Goal: Transaction & Acquisition: Purchase product/service

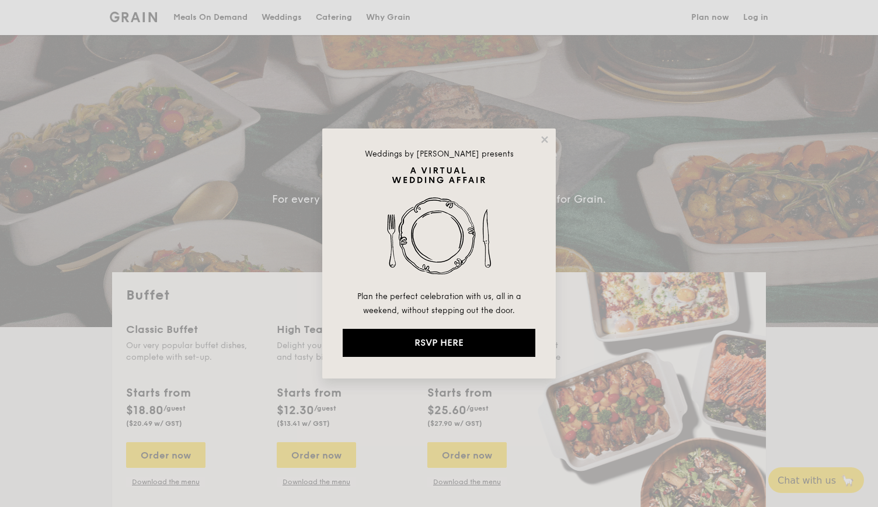
select select
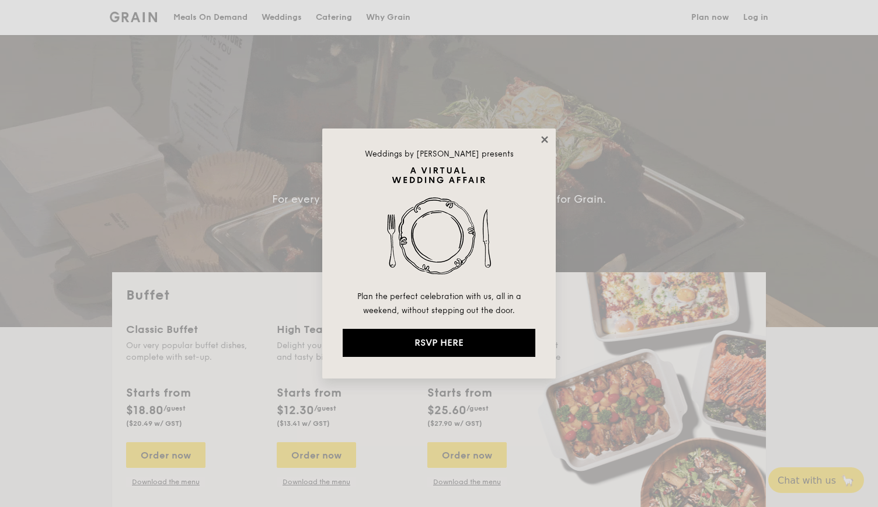
click at [546, 136] on icon at bounding box center [545, 139] width 11 height 11
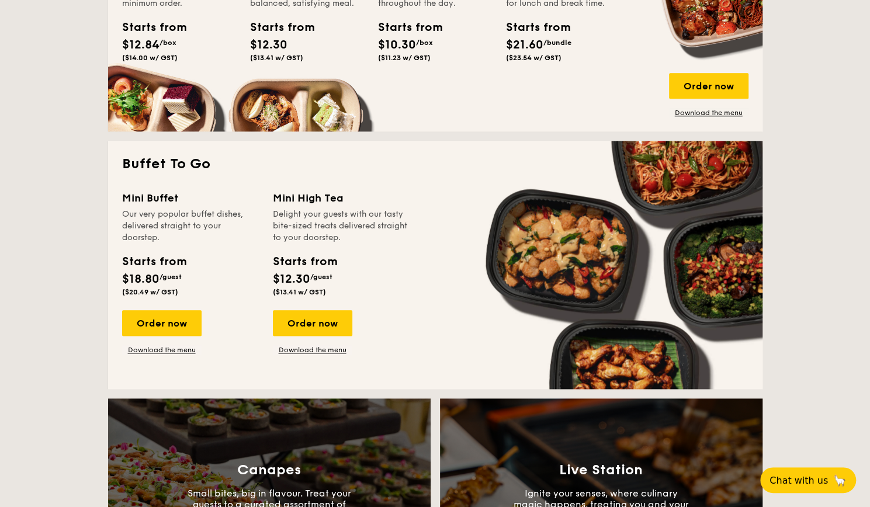
scroll to position [759, 0]
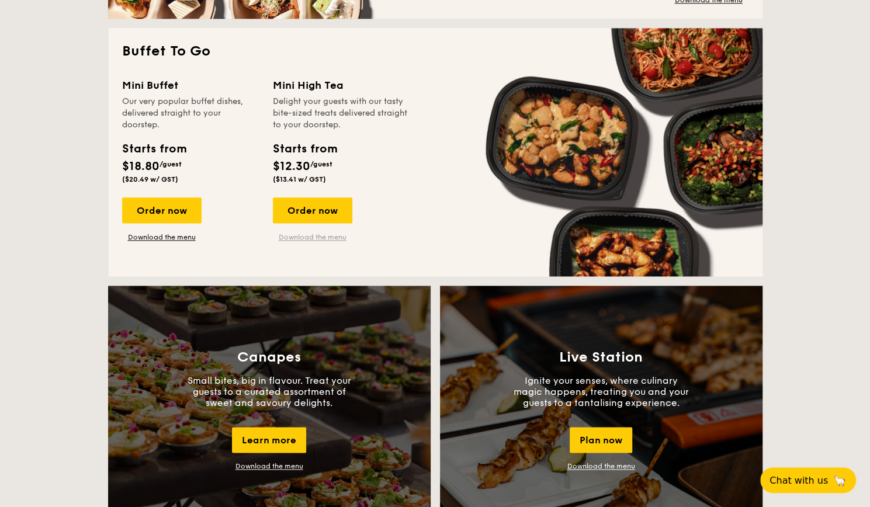
click at [335, 233] on link "Download the menu" at bounding box center [312, 236] width 79 height 9
click at [326, 209] on div "Order now" at bounding box center [312, 210] width 79 height 26
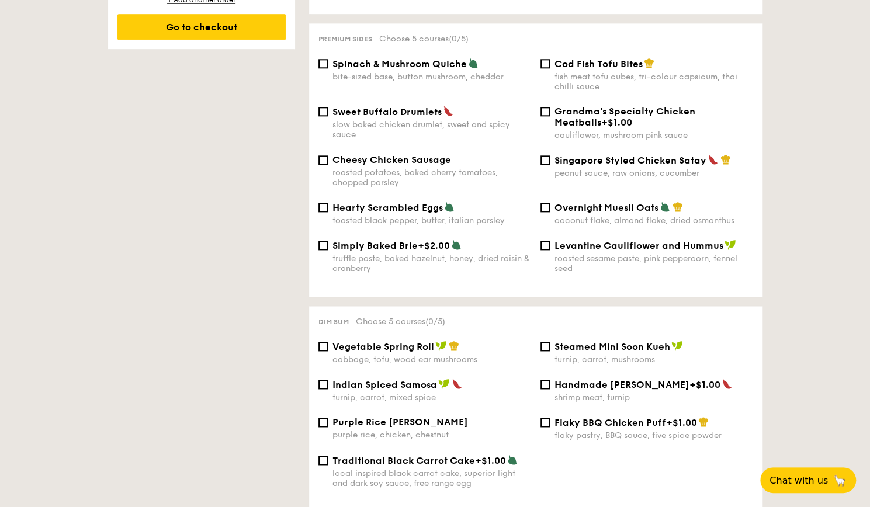
select select
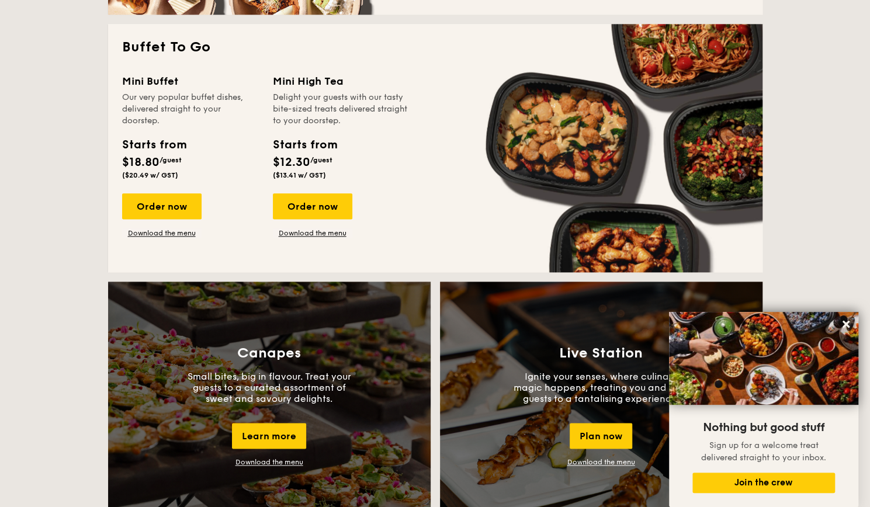
scroll to position [610, 0]
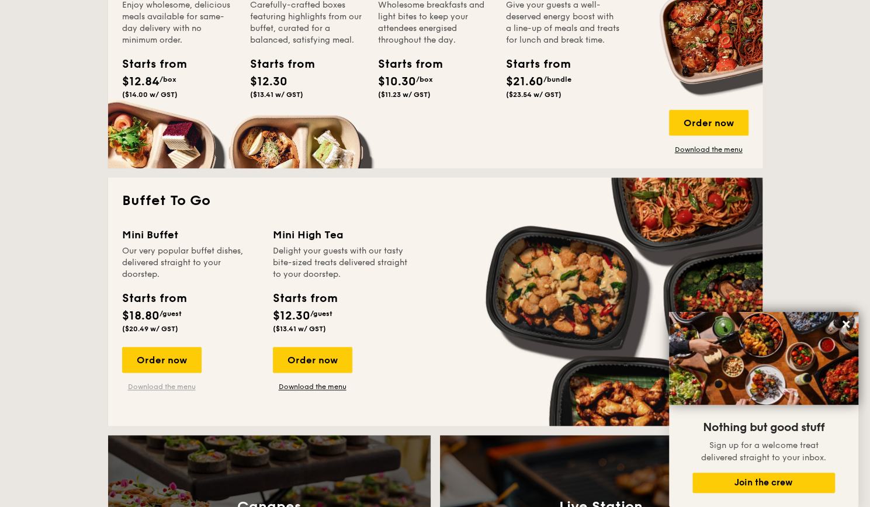
click at [183, 384] on link "Download the menu" at bounding box center [161, 386] width 79 height 9
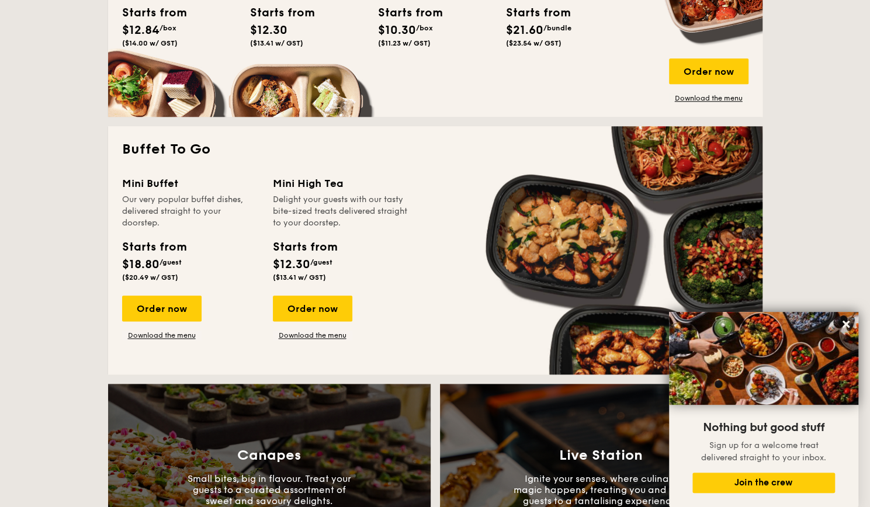
scroll to position [727, 0]
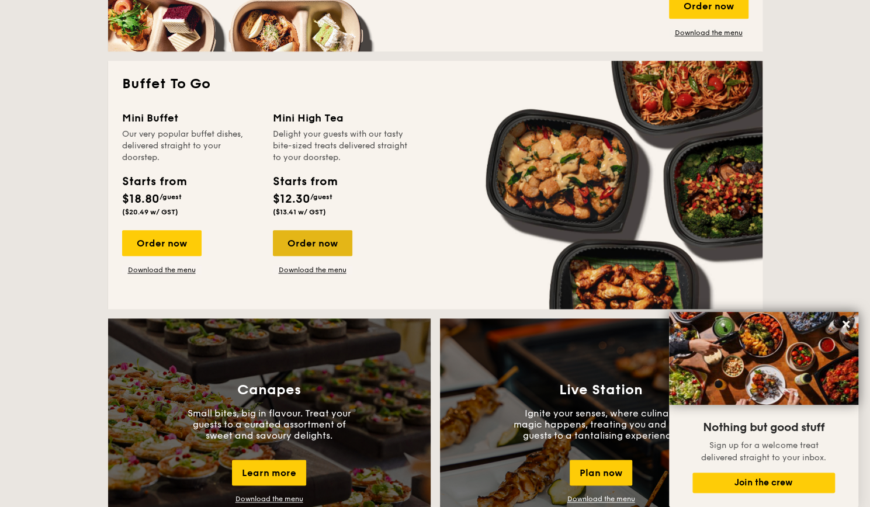
click at [305, 232] on div "Order now" at bounding box center [312, 243] width 79 height 26
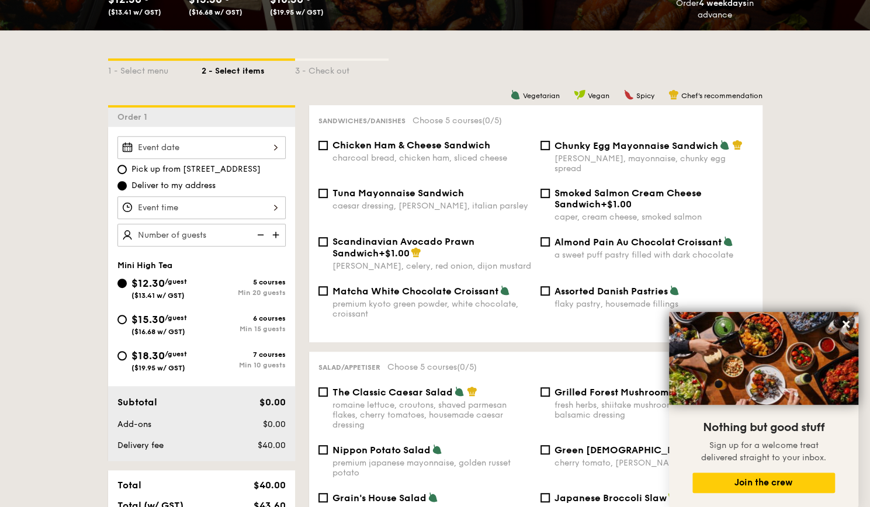
scroll to position [234, 0]
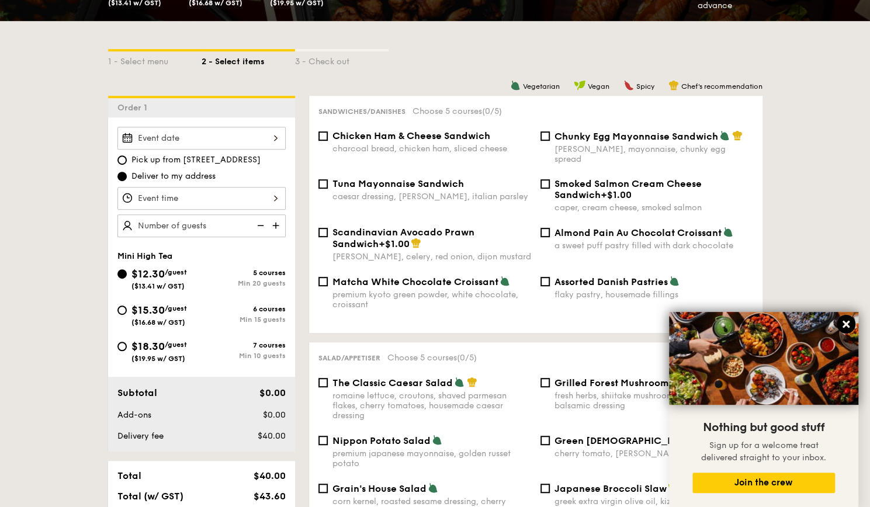
click at [842, 324] on icon at bounding box center [845, 324] width 11 height 11
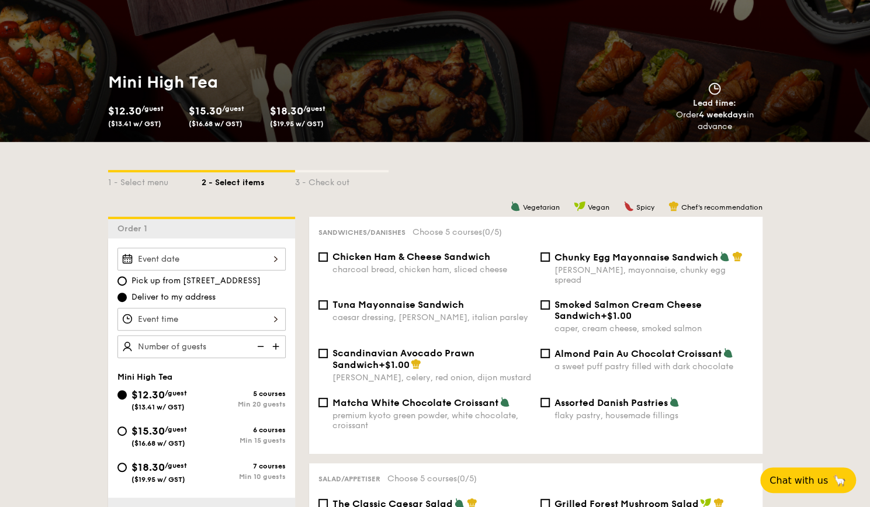
scroll to position [175, 0]
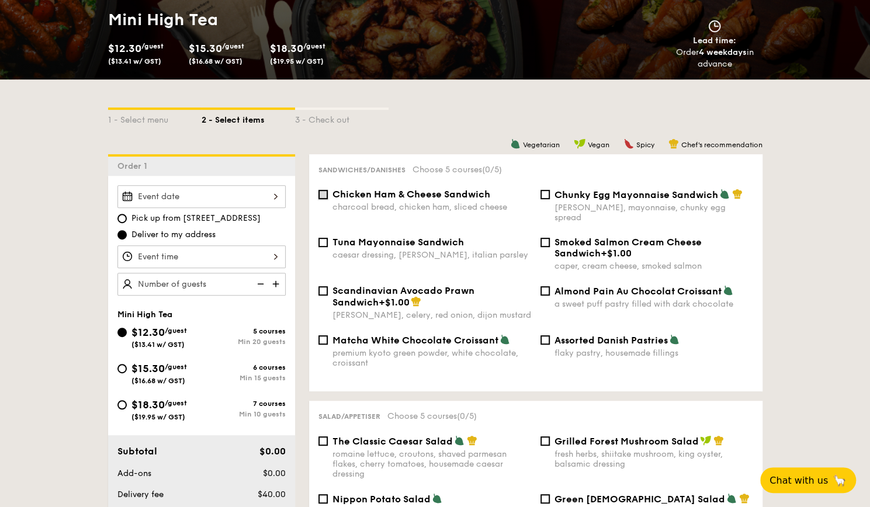
click at [326, 194] on input "Chicken Ham & Cheese Sandwich charcoal bread, chicken ham, sliced cheese" at bounding box center [322, 194] width 9 height 9
checkbox input "true"
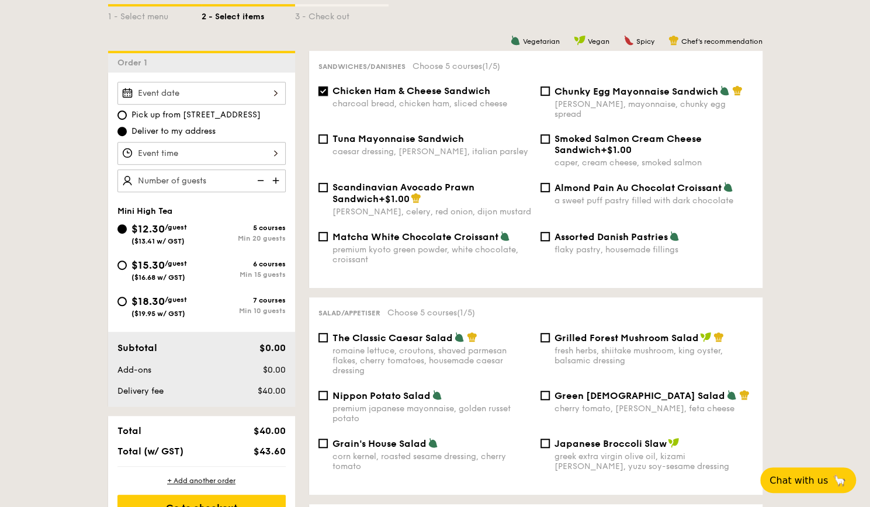
scroll to position [350, 0]
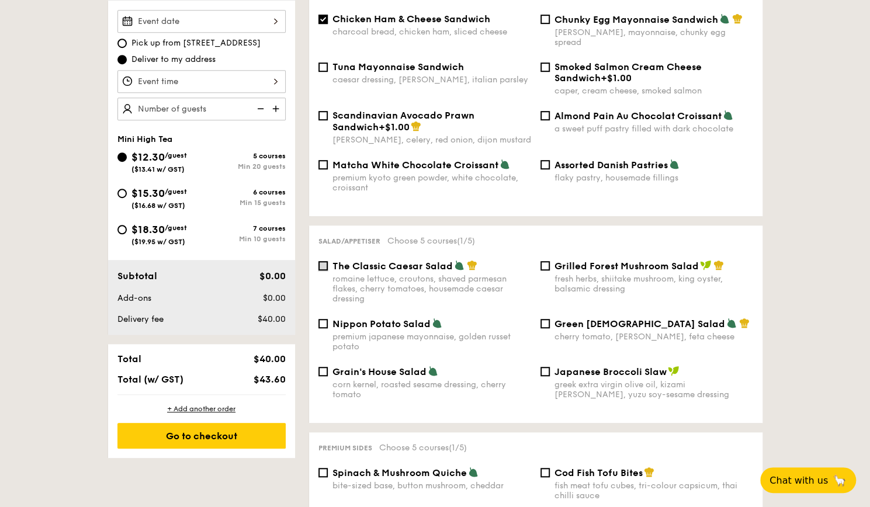
click at [320, 261] on input "The Classic Caesar Salad romaine lettuce, croutons, shaved parmesan flakes, che…" at bounding box center [322, 265] width 9 height 9
checkbox input "true"
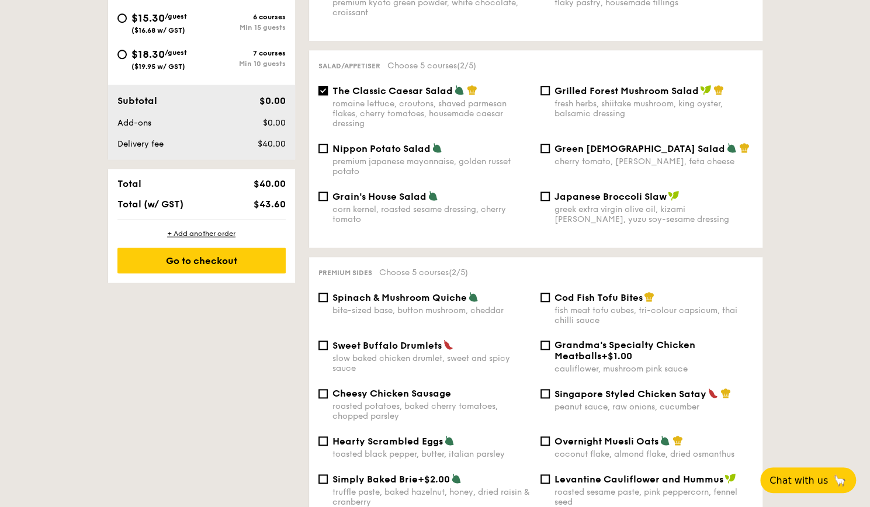
scroll to position [584, 0]
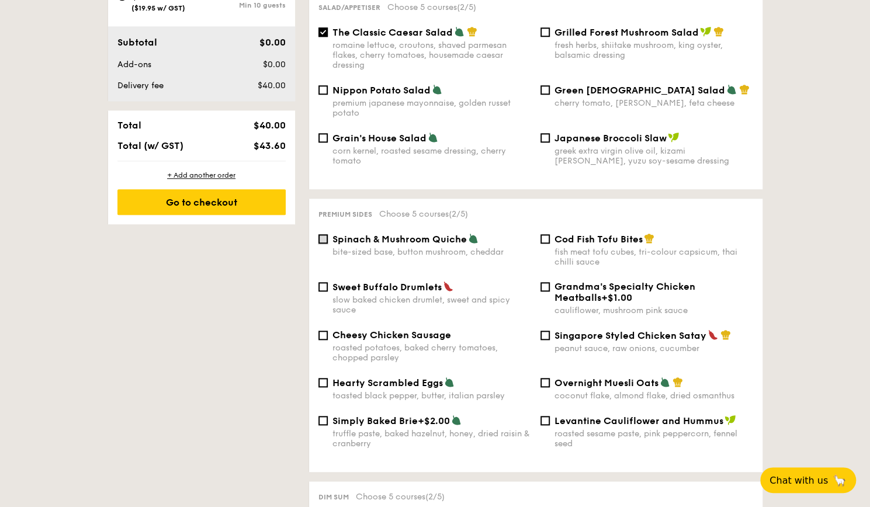
click at [324, 235] on input "Spinach & Mushroom Quiche bite-sized base, button mushroom, cheddar" at bounding box center [322, 238] width 9 height 9
checkbox input "true"
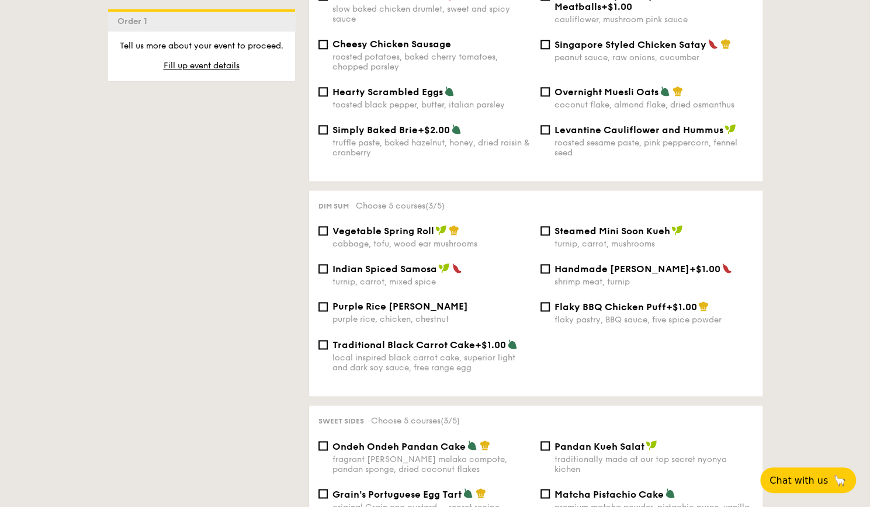
scroll to position [876, 0]
click at [544, 227] on input "Steamed Mini Soon Kueh turnip, carrot, mushrooms" at bounding box center [544, 229] width 9 height 9
checkbox input "true"
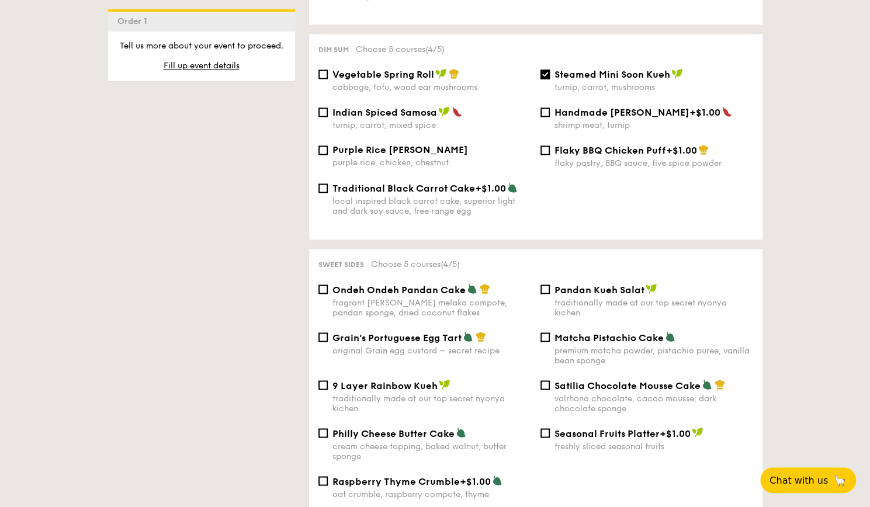
scroll to position [1051, 0]
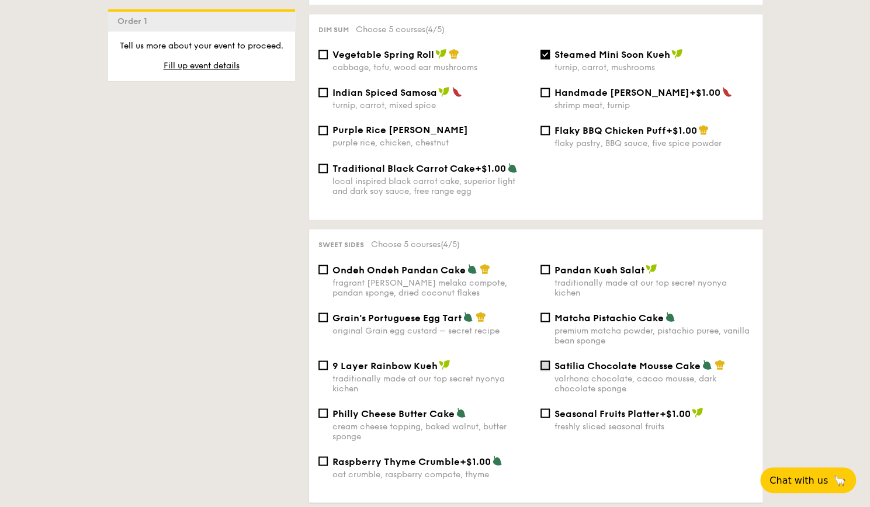
click at [544, 366] on input "Satilia Chocolate Mousse Cake valrhona chocolate, cacao mousse, dark chocolate …" at bounding box center [544, 364] width 9 height 9
checkbox input "true"
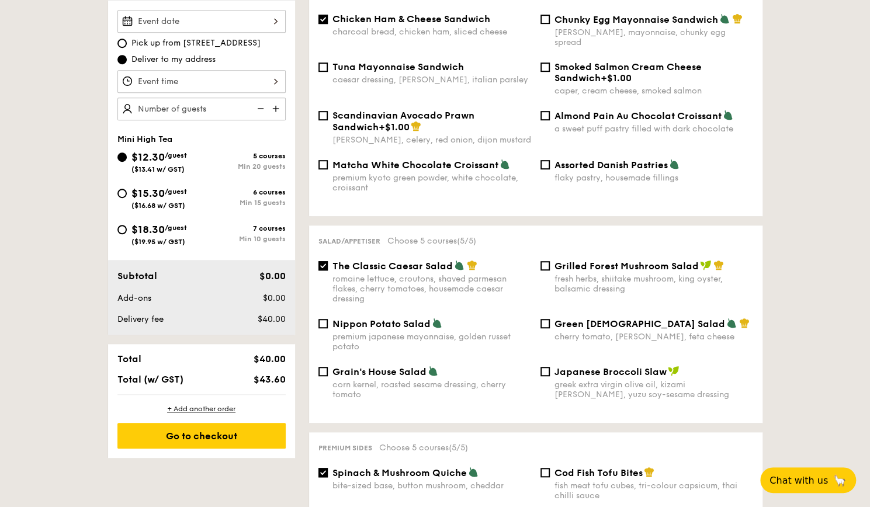
scroll to position [292, 0]
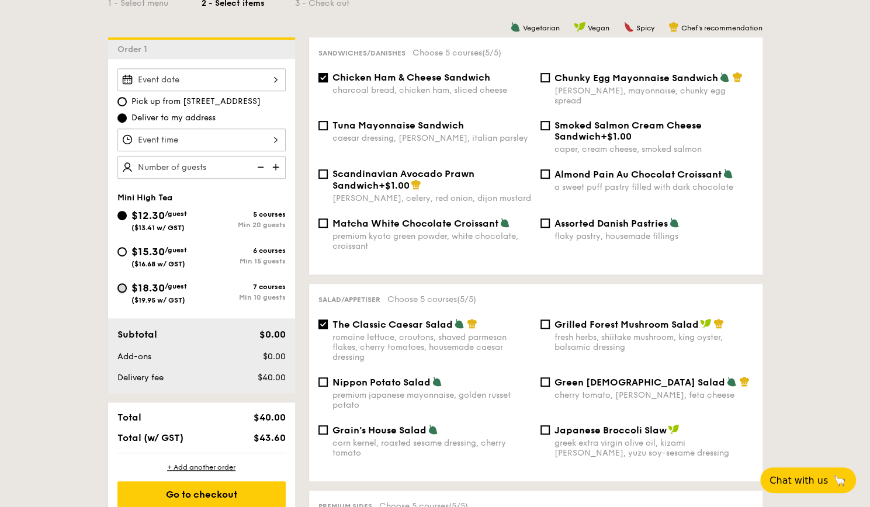
click at [125, 286] on input "$18.30 /guest ($19.95 w/ GST) 7 courses Min 10 guests" at bounding box center [121, 287] width 9 height 9
radio input "true"
checkbox input "false"
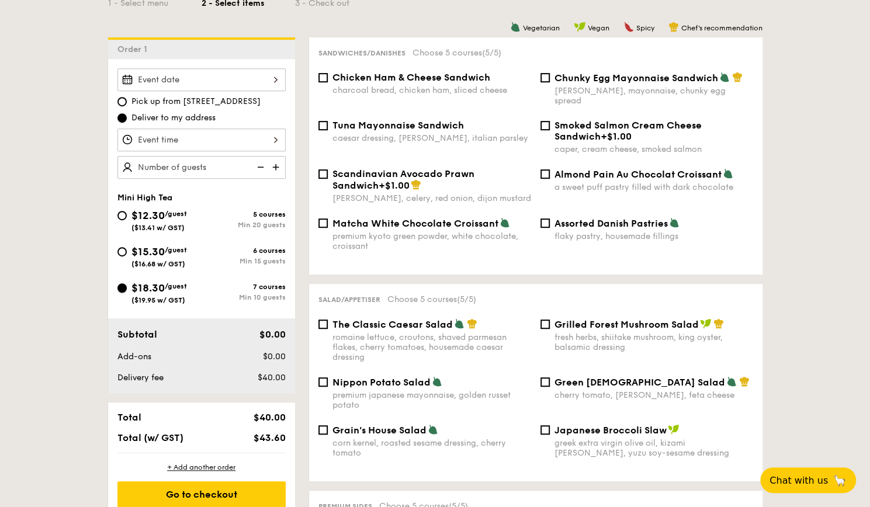
checkbox input "false"
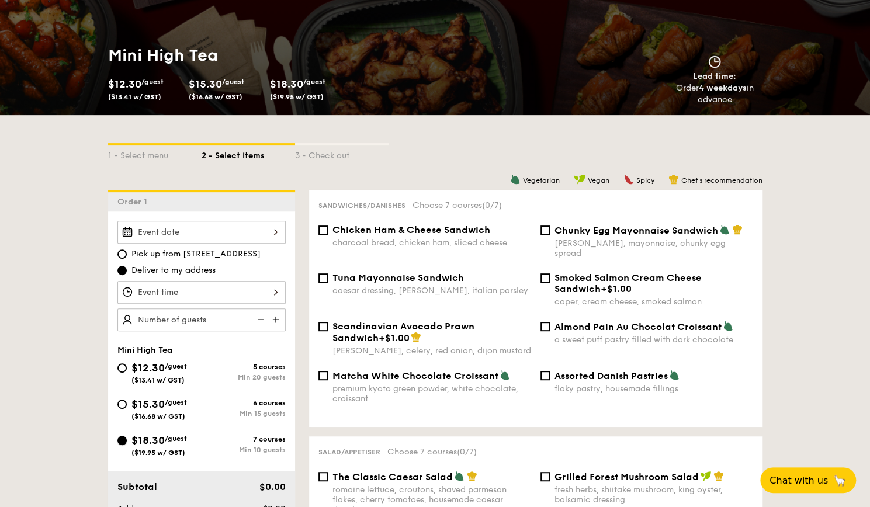
scroll to position [117, 0]
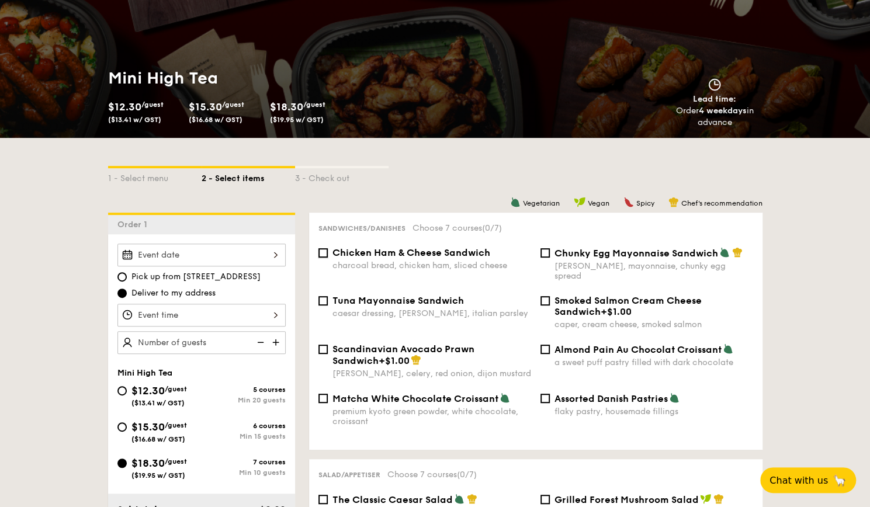
drag, startPoint x: 321, startPoint y: 251, endPoint x: 321, endPoint y: 262, distance: 11.7
click at [321, 251] on input "Chicken Ham & Cheese Sandwich charcoal bread, chicken ham, sliced cheese" at bounding box center [322, 252] width 9 height 9
checkbox input "true"
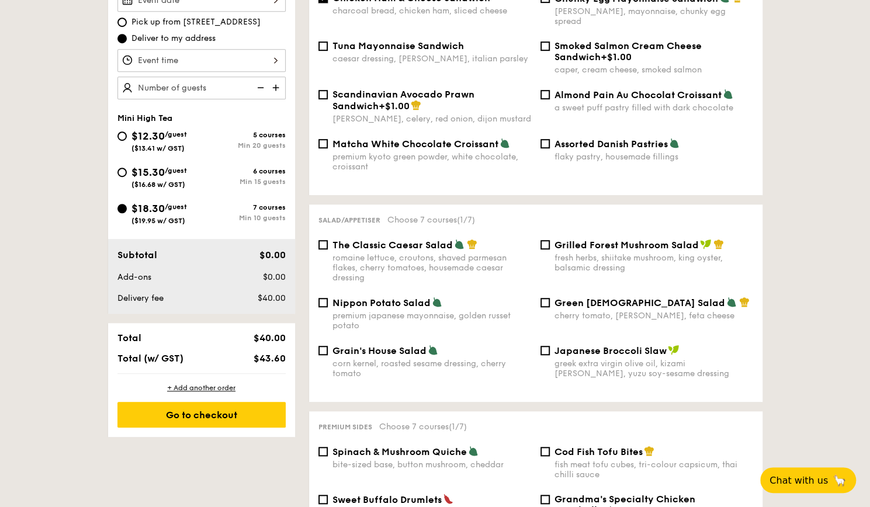
scroll to position [409, 0]
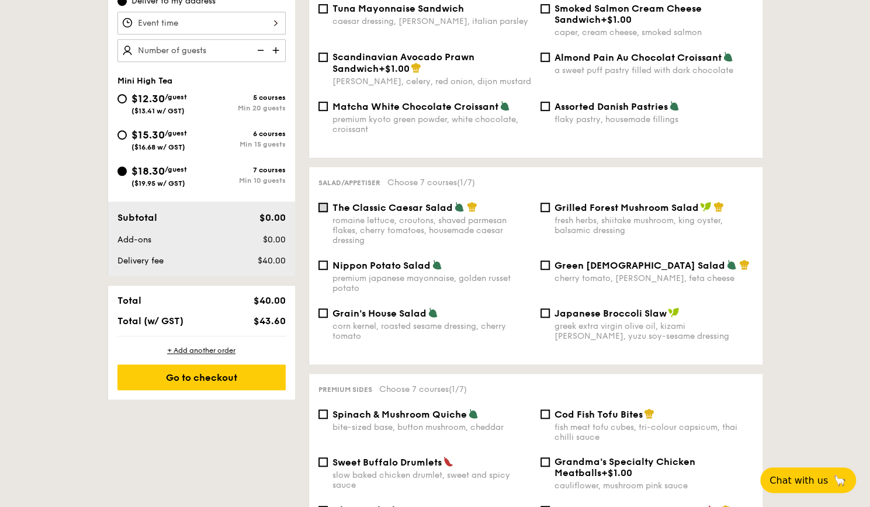
click at [322, 204] on input "The Classic Caesar Salad romaine lettuce, croutons, shaved parmesan flakes, che…" at bounding box center [322, 207] width 9 height 9
checkbox input "true"
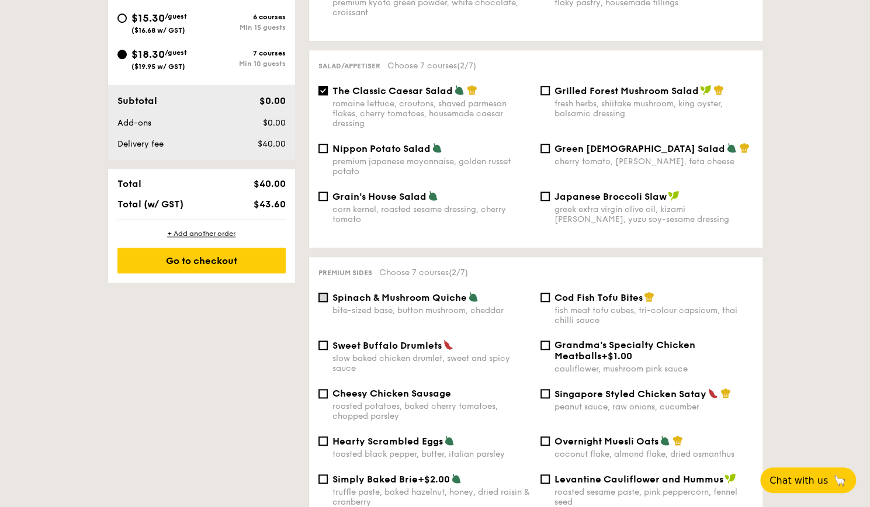
click at [325, 293] on input "Spinach & Mushroom Quiche bite-sized base, button mushroom, cheddar" at bounding box center [322, 297] width 9 height 9
checkbox input "true"
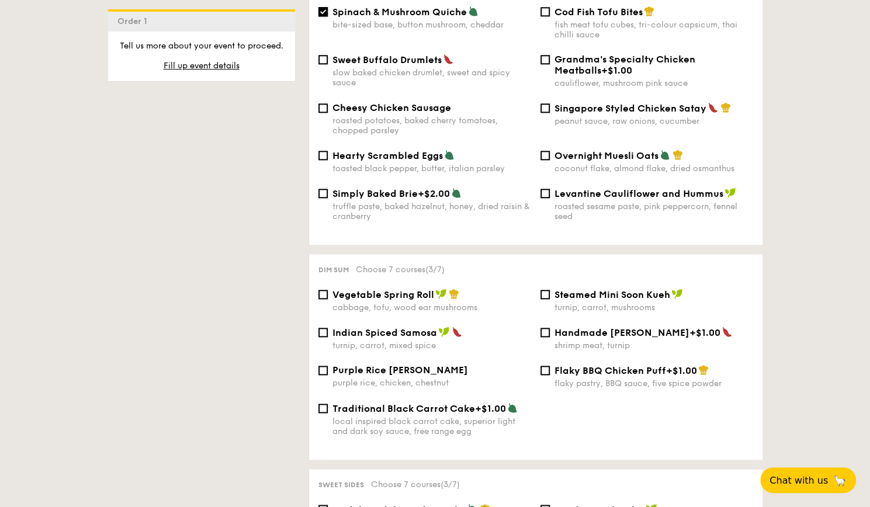
scroll to position [818, 0]
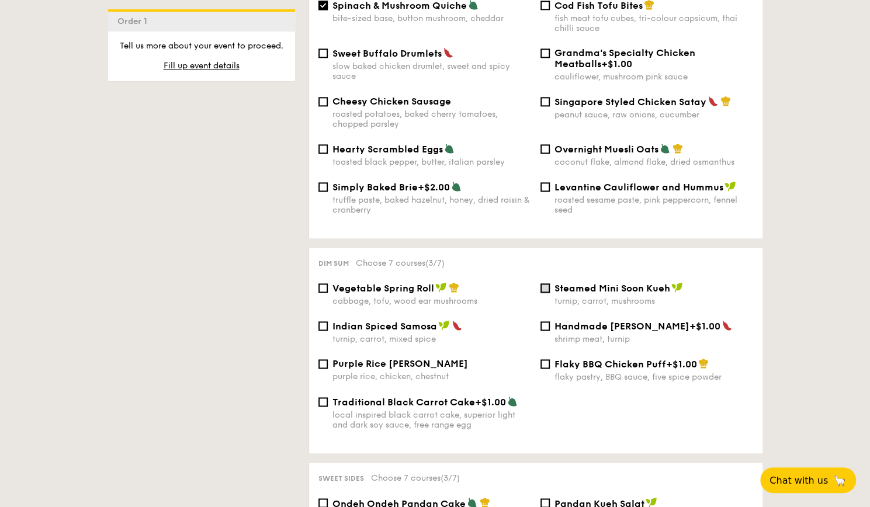
click at [544, 283] on input "Steamed Mini Soon Kueh turnip, carrot, mushrooms" at bounding box center [544, 287] width 9 height 9
checkbox input "true"
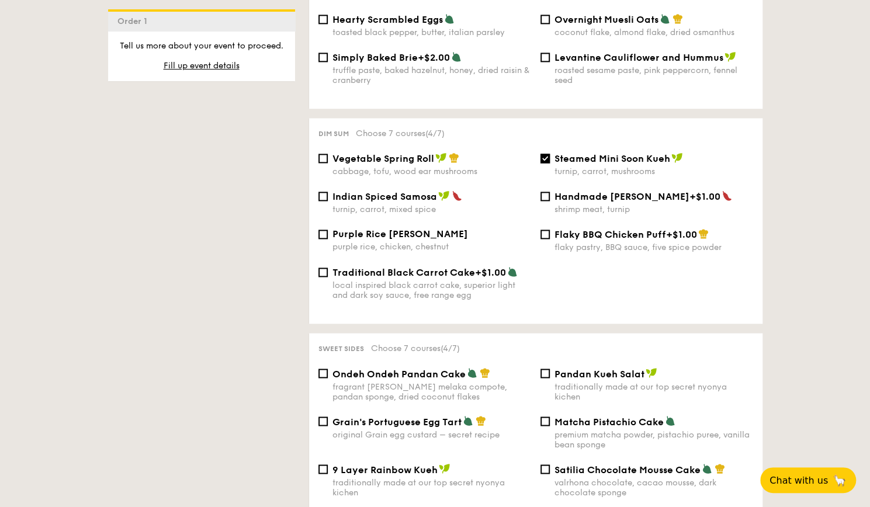
scroll to position [1051, 0]
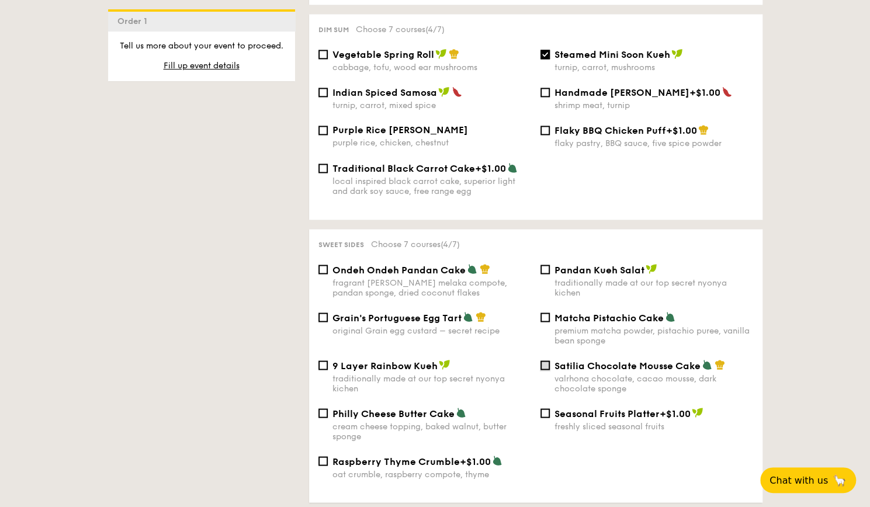
click at [546, 362] on input "Satilia Chocolate Mousse Cake valrhona chocolate, cacao mousse, dark chocolate …" at bounding box center [544, 364] width 9 height 9
checkbox input "true"
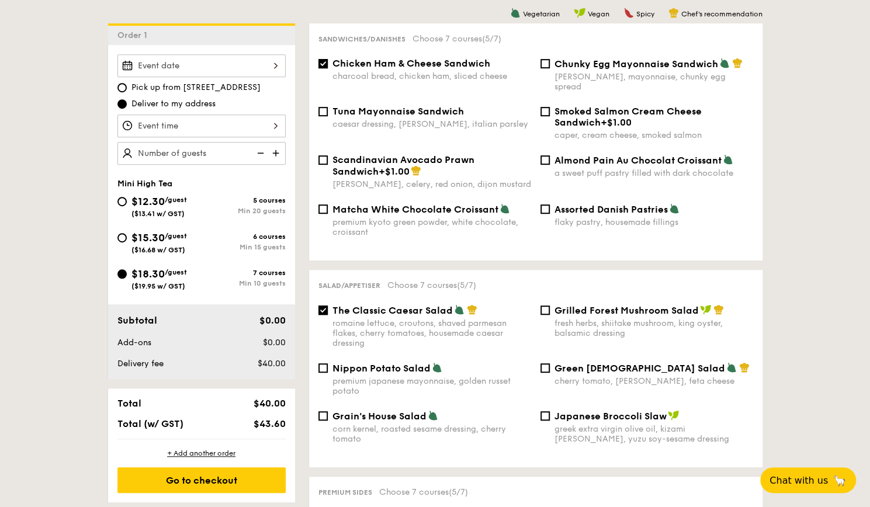
scroll to position [175, 0]
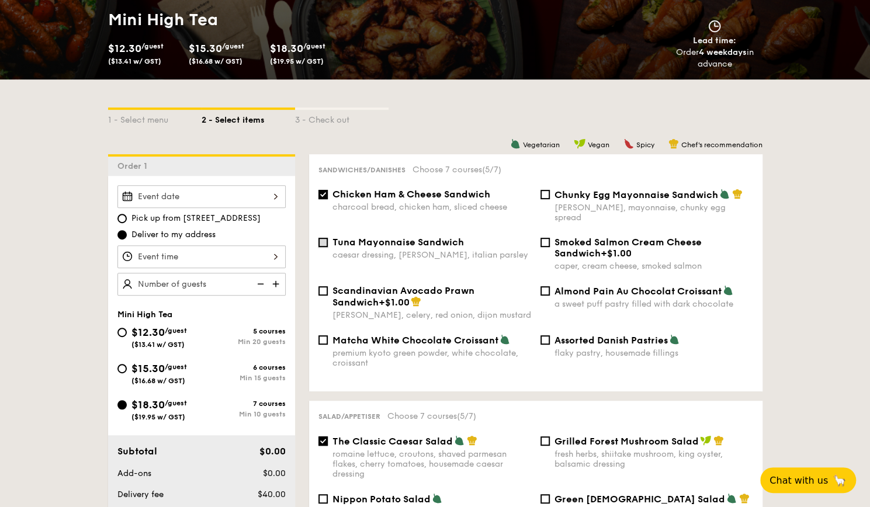
click at [320, 238] on input "Tuna Mayonnaise Sandwich caesar dressing, [GEOGRAPHIC_DATA], italian parsley" at bounding box center [322, 242] width 9 height 9
checkbox input "true"
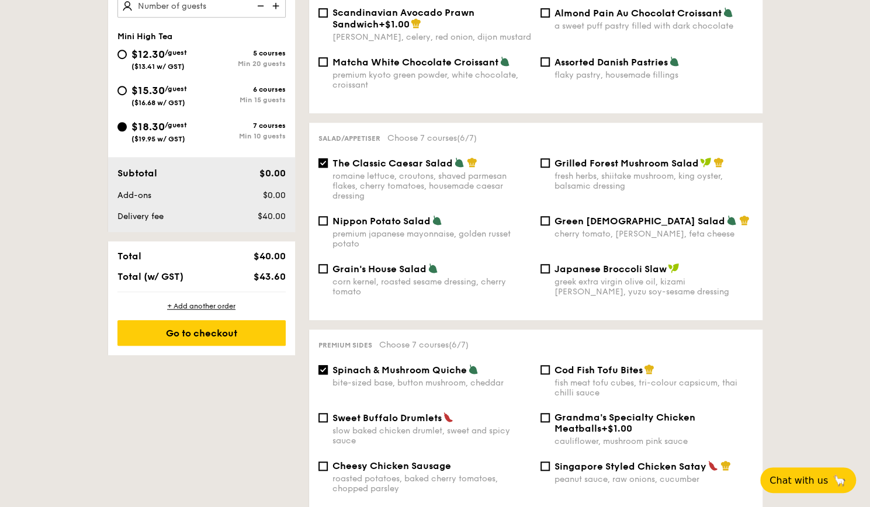
scroll to position [584, 0]
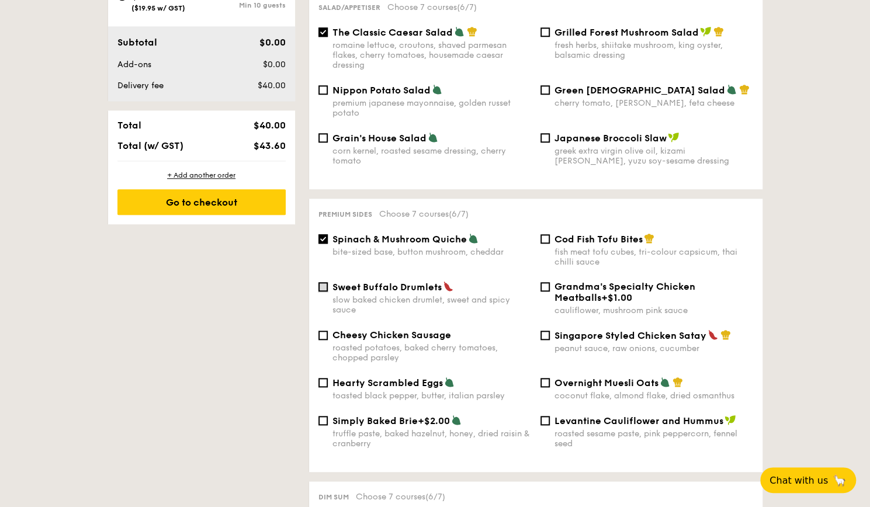
click at [324, 282] on input "Sweet Buffalo Drumlets slow baked chicken drumlet, sweet and spicy sauce" at bounding box center [322, 286] width 9 height 9
checkbox input "true"
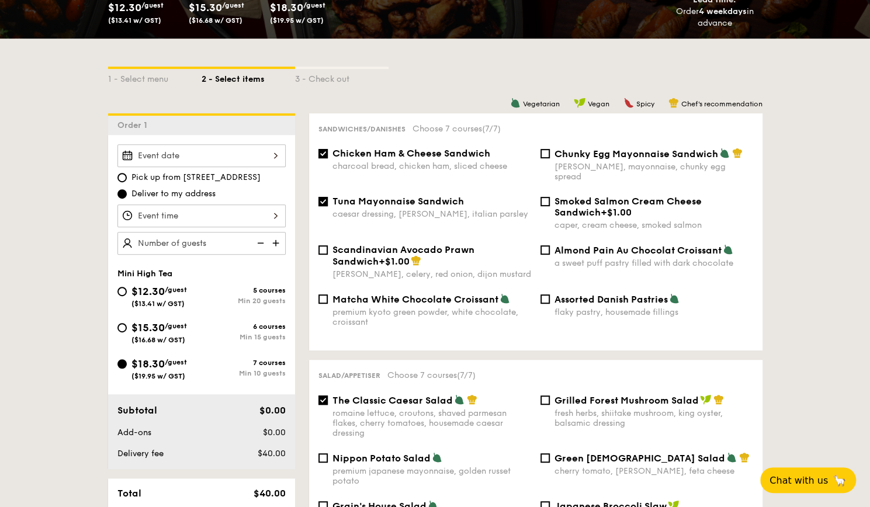
scroll to position [219, 0]
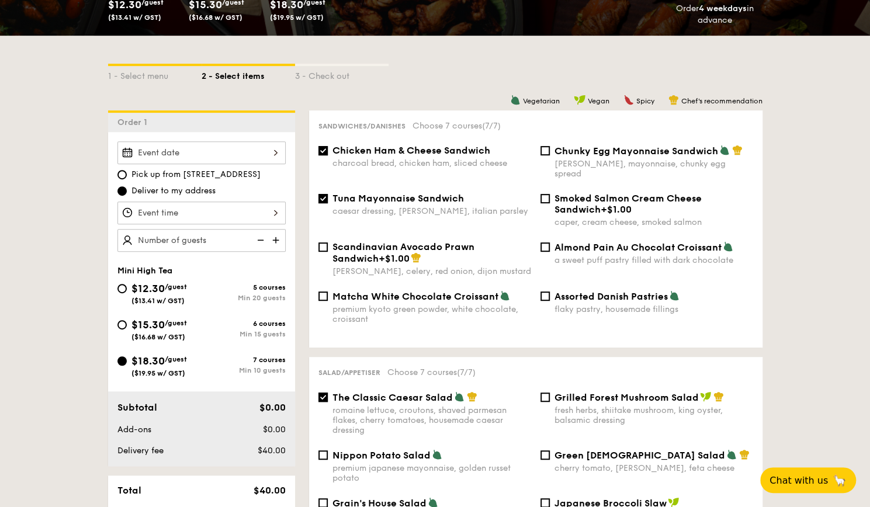
click at [276, 238] on img at bounding box center [277, 240] width 18 height 22
click at [257, 238] on img at bounding box center [260, 240] width 18 height 22
type input "10 guests"
